Goal: Task Accomplishment & Management: Complete application form

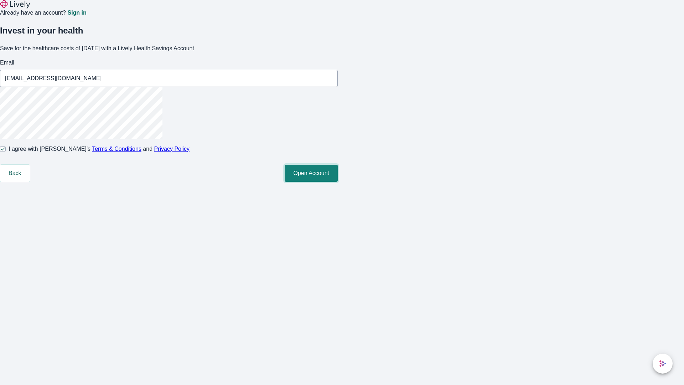
click at [338, 182] on button "Open Account" at bounding box center [311, 173] width 53 height 17
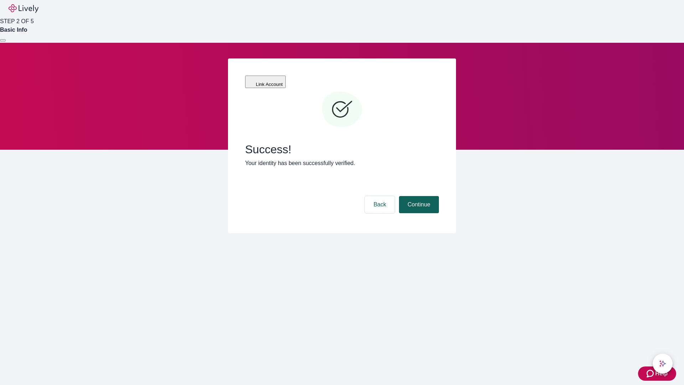
click at [423, 196] on button "Continue" at bounding box center [419, 204] width 40 height 17
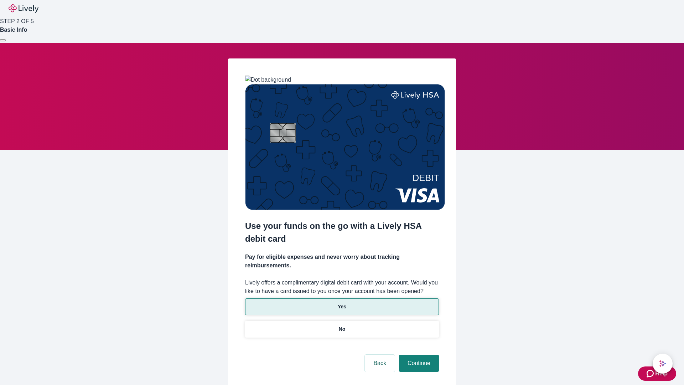
click at [342, 303] on p "Yes" at bounding box center [342, 306] width 9 height 7
click at [418, 354] on button "Continue" at bounding box center [419, 362] width 40 height 17
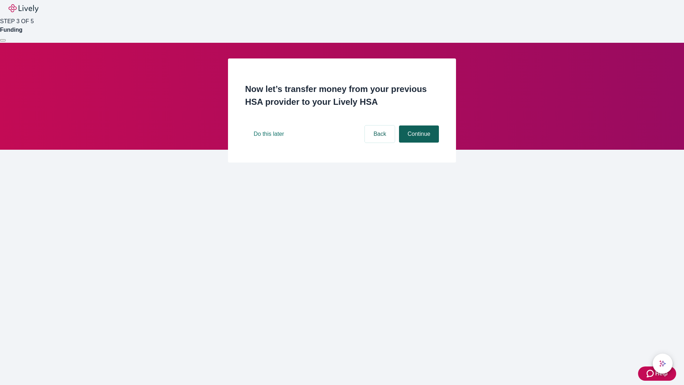
click at [418, 143] on button "Continue" at bounding box center [419, 133] width 40 height 17
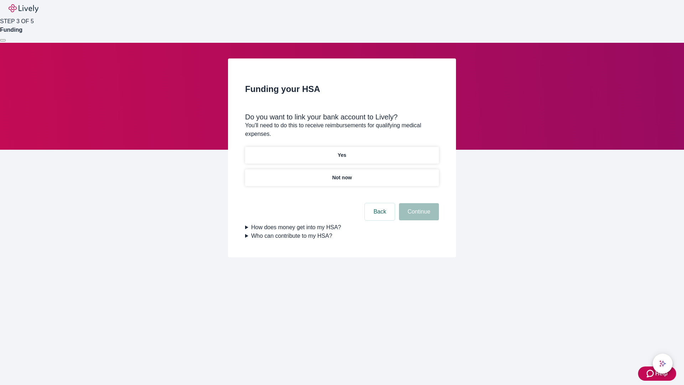
click at [342, 151] on p "Yes" at bounding box center [342, 154] width 9 height 7
click at [418, 203] on button "Continue" at bounding box center [419, 211] width 40 height 17
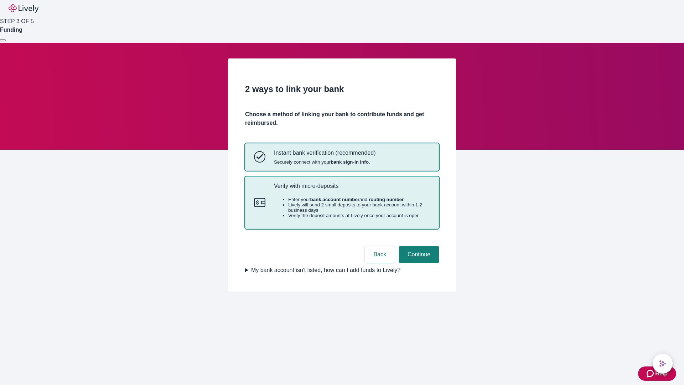
click at [352, 189] on p "Verify with micro-deposits" at bounding box center [352, 185] width 156 height 7
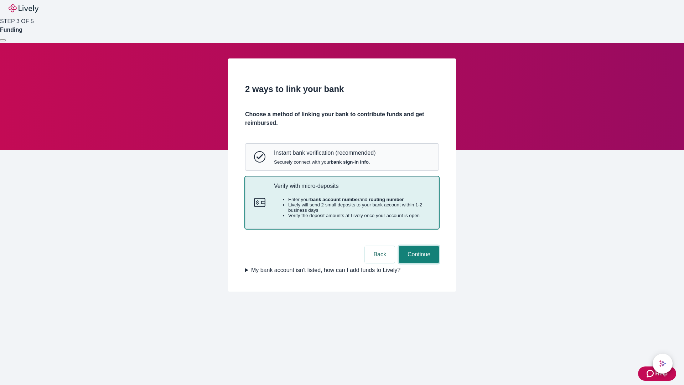
click at [418, 263] on button "Continue" at bounding box center [419, 254] width 40 height 17
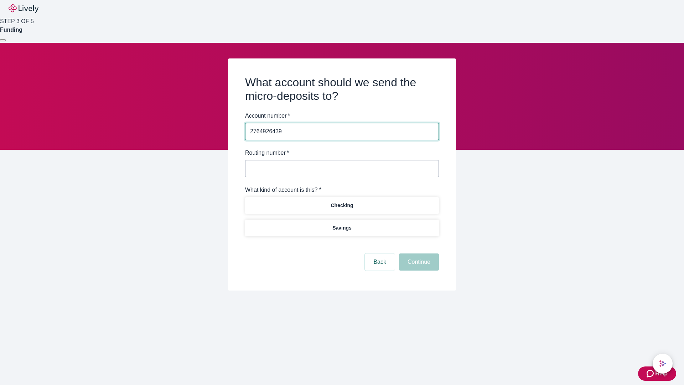
type input "2764926439"
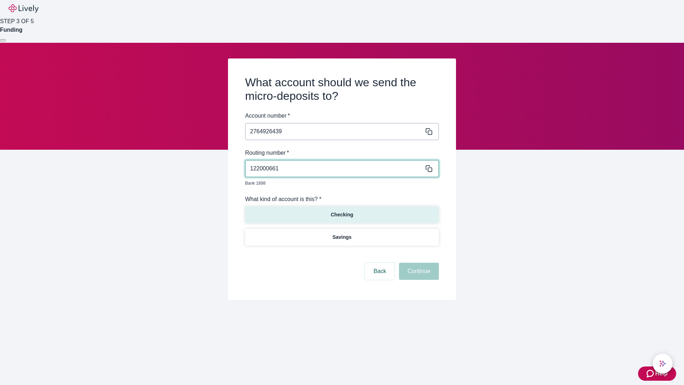
type input "122000661"
click at [342, 211] on p "Checking" at bounding box center [342, 214] width 22 height 7
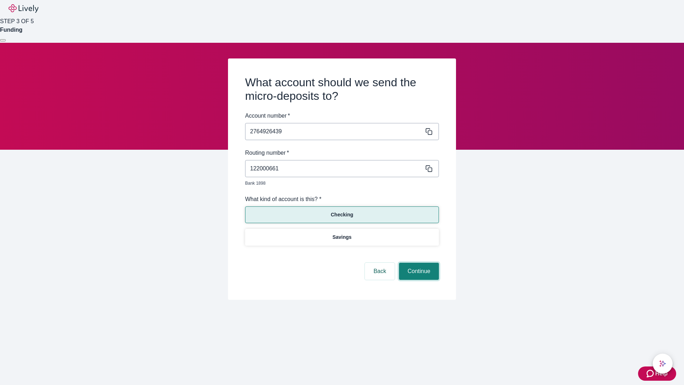
click at [418, 263] on button "Continue" at bounding box center [419, 271] width 40 height 17
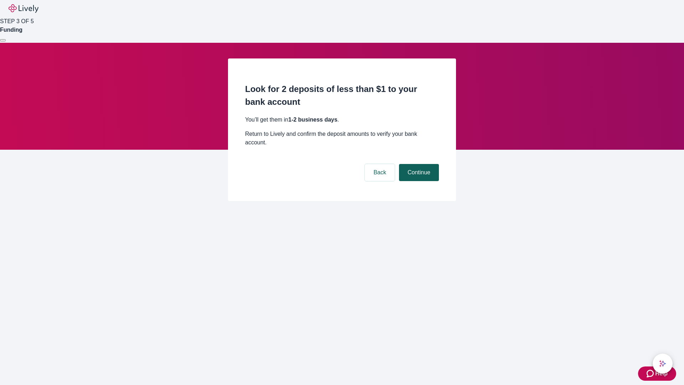
click at [418, 164] on button "Continue" at bounding box center [419, 172] width 40 height 17
